Goal: Information Seeking & Learning: Learn about a topic

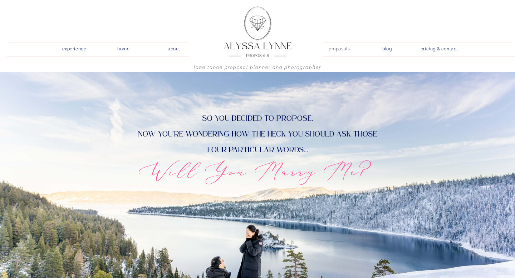
click at [346, 49] on nav "proposals" at bounding box center [339, 47] width 20 height 7
click at [340, 48] on nav "proposals" at bounding box center [339, 47] width 20 height 7
click at [433, 48] on nav "pricing & contact" at bounding box center [439, 49] width 43 height 10
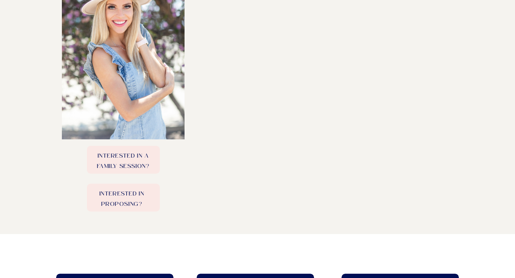
scroll to position [454, 0]
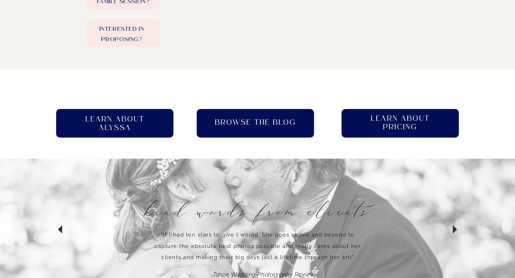
click at [393, 120] on h2 "Learn About pricing" at bounding box center [400, 123] width 72 height 18
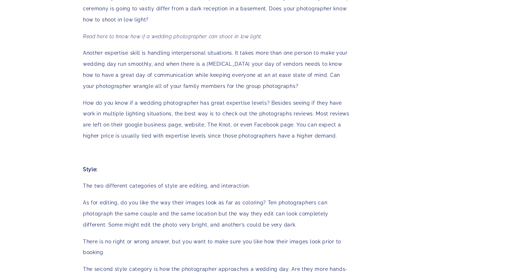
scroll to position [161, 0]
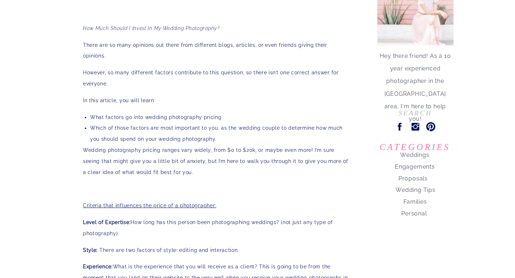
click at [411, 178] on nav "Proposals" at bounding box center [413, 177] width 84 height 10
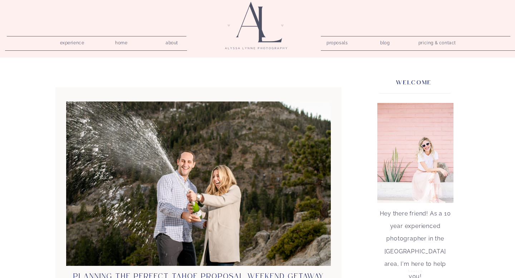
click at [448, 44] on nav "pricing & contact" at bounding box center [437, 43] width 43 height 10
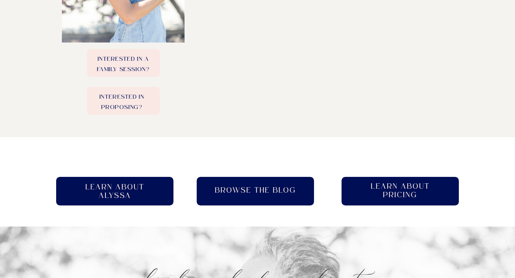
scroll to position [412, 0]
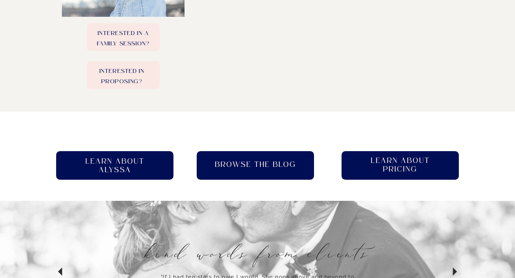
click at [368, 167] on h2 "Learn About pricing" at bounding box center [400, 166] width 72 height 18
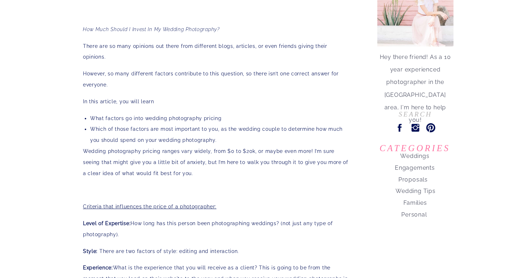
scroll to position [161, 0]
click at [418, 180] on nav "Proposals" at bounding box center [413, 178] width 84 height 10
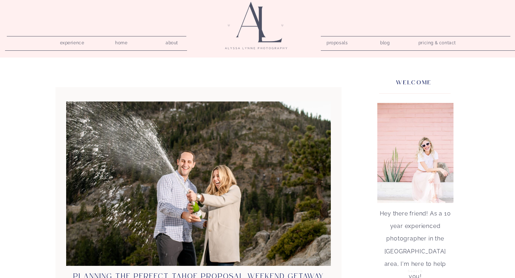
click at [250, 20] on div at bounding box center [257, 28] width 83 height 55
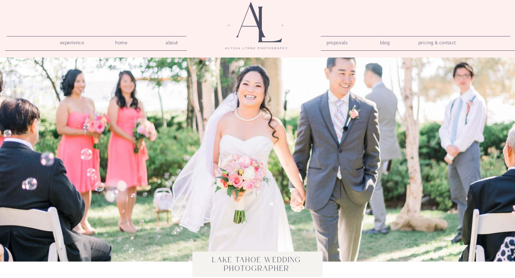
click at [332, 44] on nav "proposals" at bounding box center [337, 41] width 20 height 7
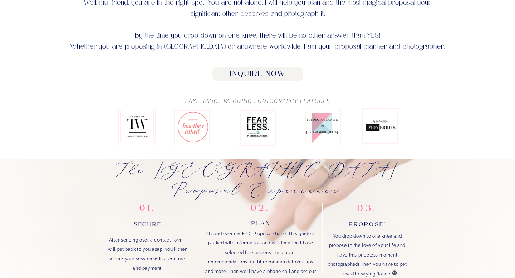
click at [263, 73] on h2 "Inquire Now" at bounding box center [257, 74] width 83 height 9
